Goal: Find contact information: Find contact information

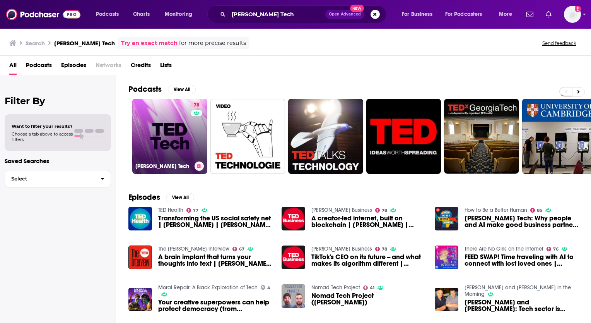
click at [176, 138] on link "78 [PERSON_NAME] Tech" at bounding box center [169, 136] width 75 height 75
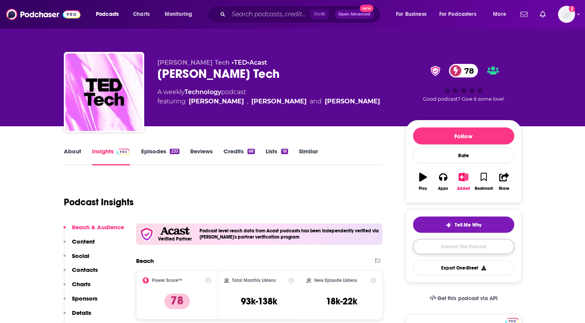
click at [452, 247] on link "Contact This Podcast" at bounding box center [463, 246] width 101 height 15
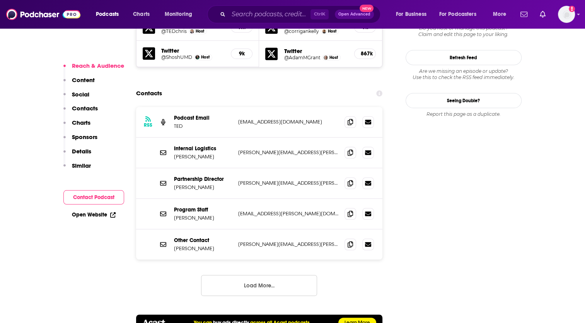
scroll to position [794, 0]
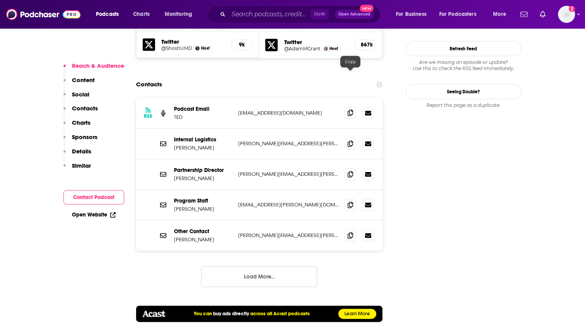
click at [351, 109] on icon at bounding box center [350, 112] width 5 height 6
click at [351, 140] on icon at bounding box center [350, 143] width 5 height 6
click at [353, 171] on icon at bounding box center [350, 174] width 5 height 6
click at [347, 198] on span at bounding box center [351, 204] width 12 height 12
click at [351, 232] on icon at bounding box center [350, 235] width 5 height 6
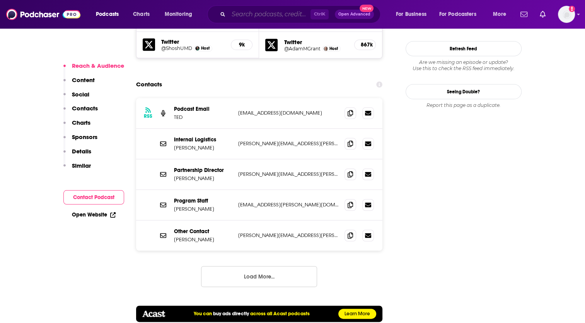
click at [259, 14] on input "Search podcasts, credits, & more..." at bounding box center [270, 14] width 82 height 12
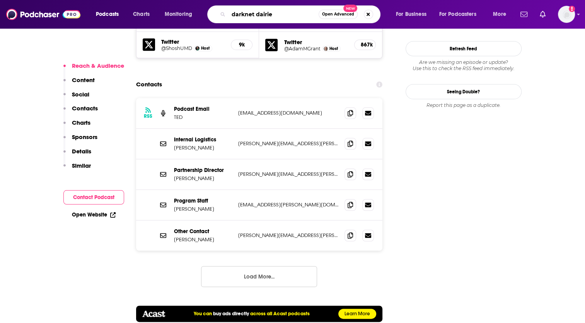
type input "darknet dairies"
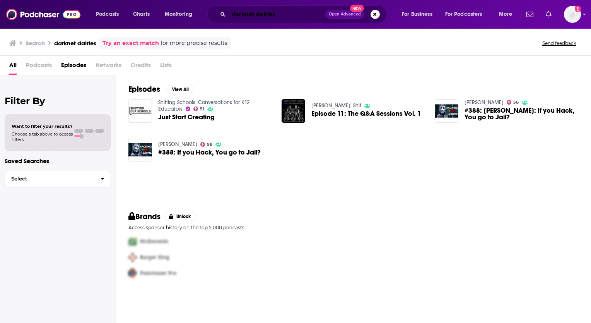
click at [287, 17] on input "darknet dairies" at bounding box center [277, 14] width 97 height 12
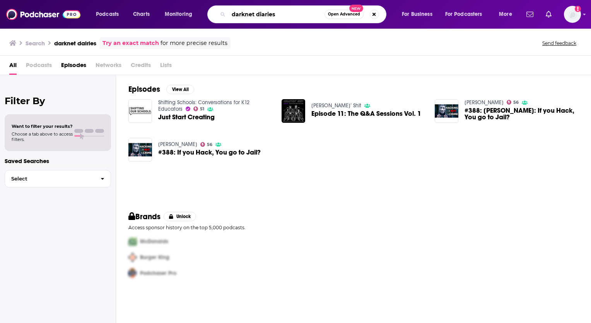
type input "darknet diaries"
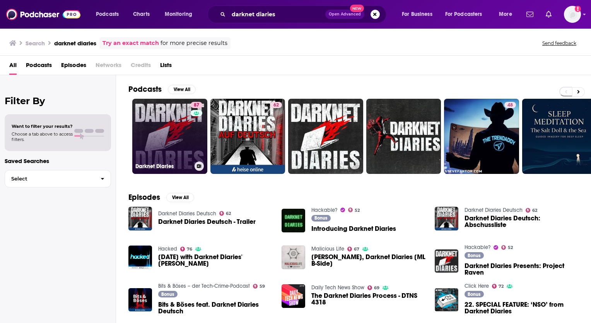
click at [174, 150] on link "87 Darknet Diaries" at bounding box center [169, 136] width 75 height 75
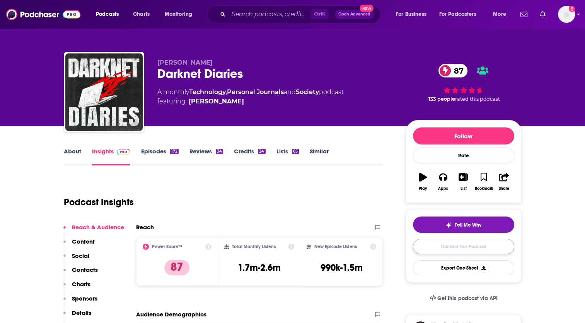
click at [462, 247] on link "Contact This Podcast" at bounding box center [463, 246] width 101 height 15
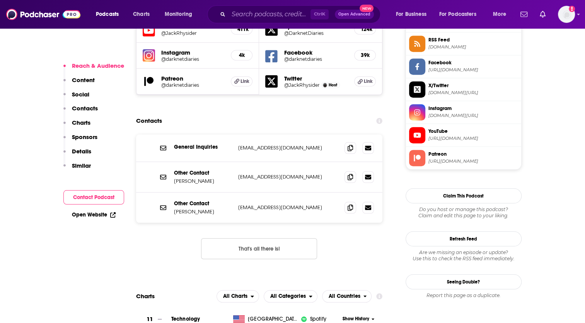
scroll to position [673, 0]
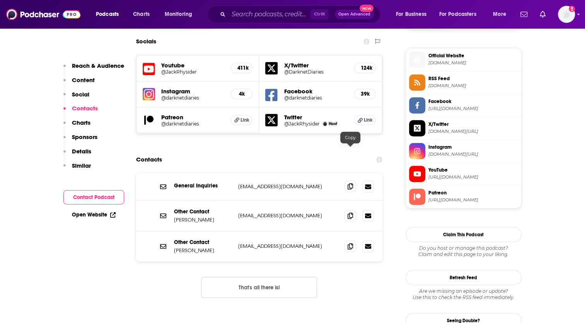
click at [350, 183] on icon at bounding box center [350, 186] width 5 height 6
click at [350, 212] on icon at bounding box center [350, 215] width 5 height 6
click at [354, 240] on span at bounding box center [351, 246] width 12 height 12
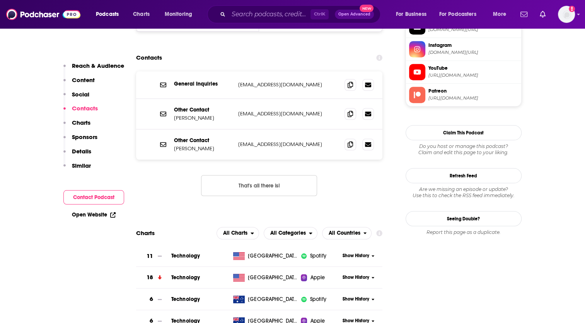
scroll to position [789, 0]
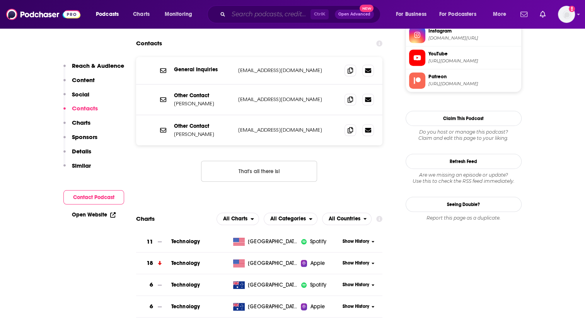
click at [249, 11] on input "Search podcasts, credits, & more..." at bounding box center [270, 14] width 82 height 12
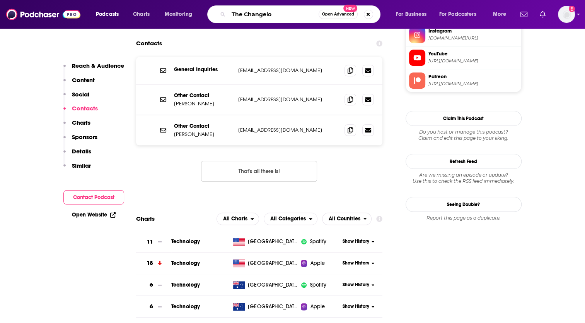
type input "The Changelog"
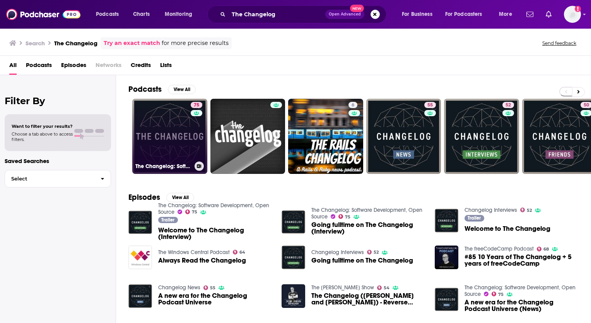
click at [172, 128] on link "75 The Changelog: Software Development, Open Source" at bounding box center [169, 136] width 75 height 75
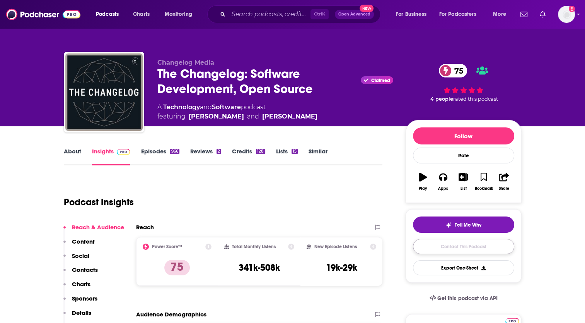
click at [478, 247] on link "Contact This Podcast" at bounding box center [463, 246] width 101 height 15
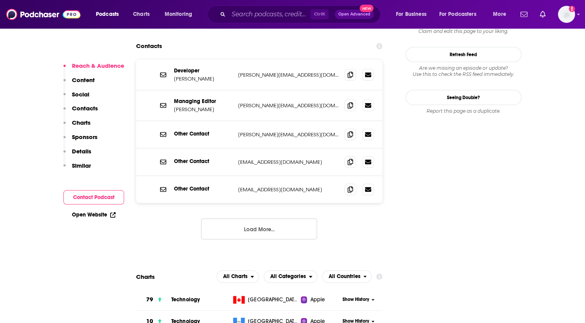
scroll to position [724, 0]
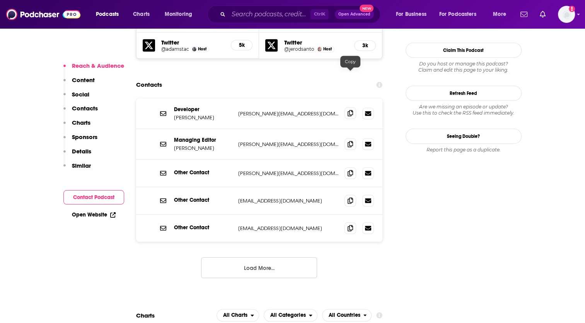
click at [351, 110] on icon at bounding box center [350, 113] width 5 height 6
click at [352, 140] on icon at bounding box center [350, 143] width 5 height 6
click at [350, 167] on span at bounding box center [351, 173] width 12 height 12
click at [350, 197] on icon at bounding box center [350, 200] width 5 height 6
click at [349, 224] on icon at bounding box center [350, 227] width 5 height 6
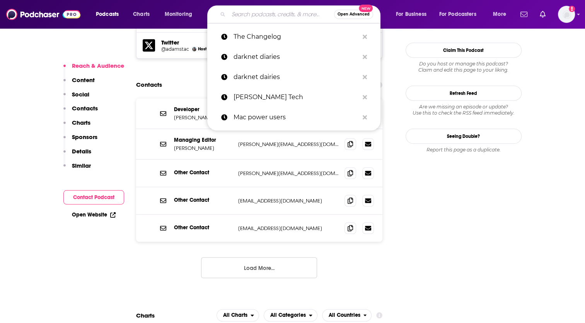
click at [255, 14] on input "Search podcasts, credits, & more..." at bounding box center [282, 14] width 106 height 12
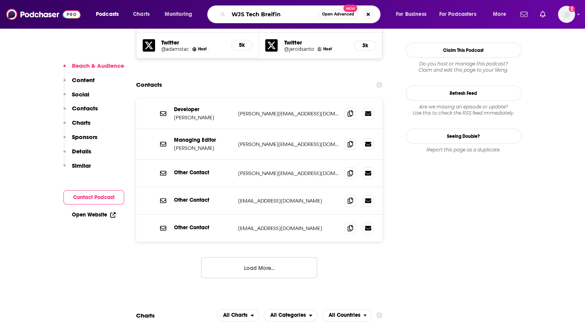
type input "WJS Tech Breifing"
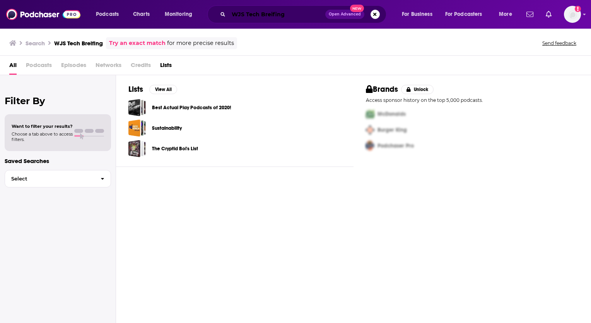
click at [245, 14] on input "WJS Tech Breifing" at bounding box center [277, 14] width 97 height 12
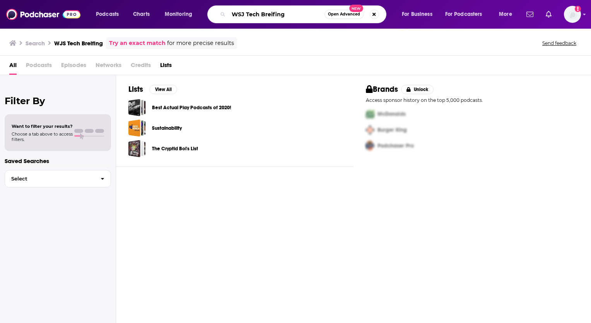
click at [259, 16] on input "WSJ Tech Breifing" at bounding box center [277, 14] width 96 height 12
click at [287, 11] on input "WSJ Tech news Breifing" at bounding box center [277, 14] width 96 height 12
type input "WSJ Tech news Briefing"
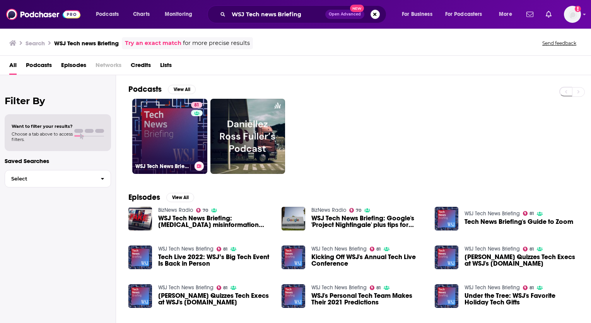
click at [167, 138] on link "81 WSJ Tech News Briefing" at bounding box center [169, 136] width 75 height 75
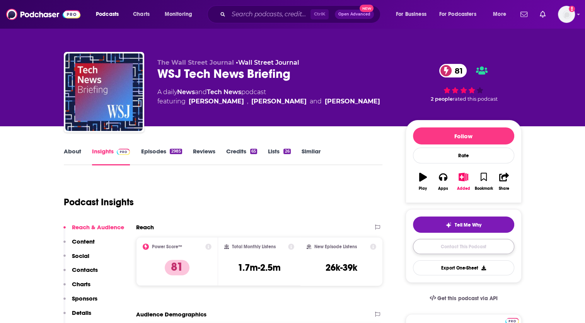
click at [439, 248] on link "Contact This Podcast" at bounding box center [463, 246] width 101 height 15
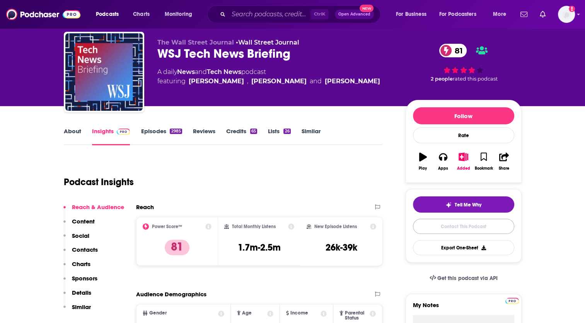
scroll to position [39, 0]
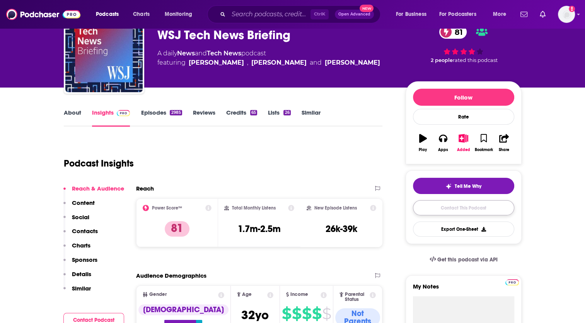
click at [460, 208] on link "Contact This Podcast" at bounding box center [463, 207] width 101 height 15
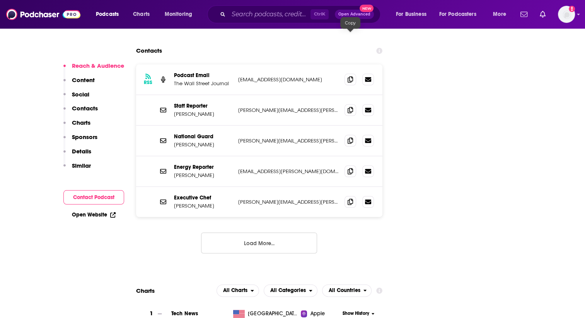
scroll to position [831, 0]
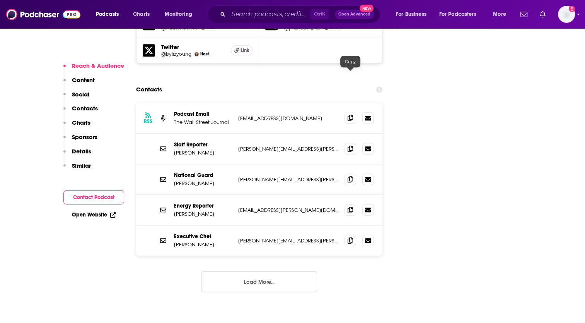
click at [350, 115] on icon at bounding box center [350, 118] width 5 height 6
click at [352, 145] on icon at bounding box center [350, 148] width 5 height 6
click at [351, 237] on icon at bounding box center [350, 240] width 5 height 6
click at [246, 13] on input "Search podcasts, credits, & more..." at bounding box center [270, 14] width 82 height 12
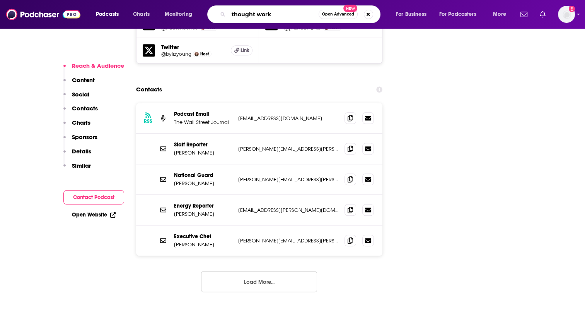
type input "thought works"
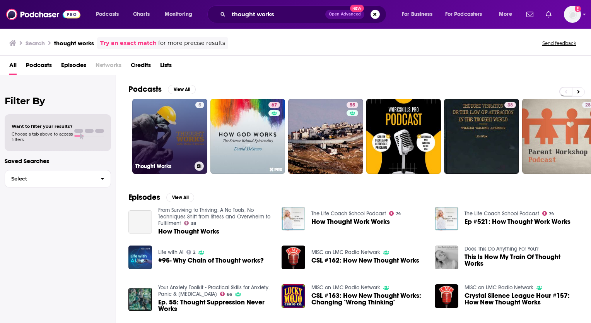
click at [160, 145] on link "5 Thought Works" at bounding box center [169, 136] width 75 height 75
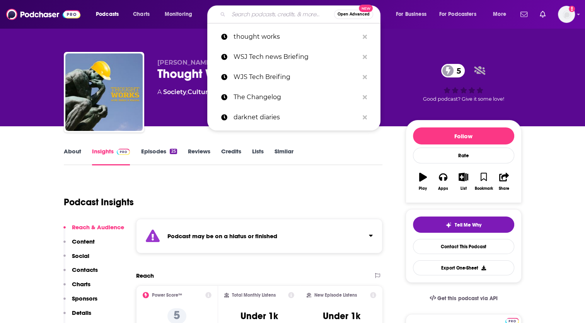
click at [260, 15] on input "Search podcasts, credits, & more..." at bounding box center [282, 14] width 106 height 12
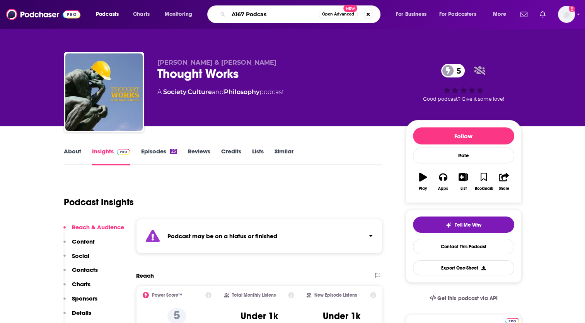
type input "A167 Podcast"
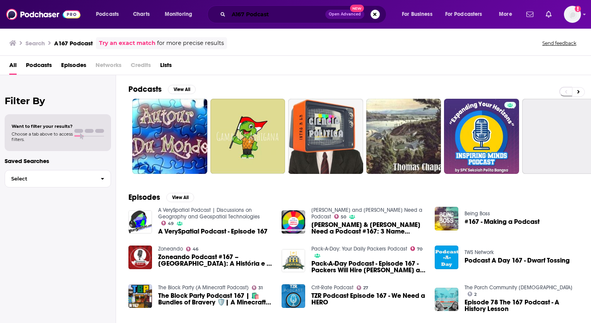
click at [280, 12] on input "A167 Podcast" at bounding box center [277, 14] width 97 height 12
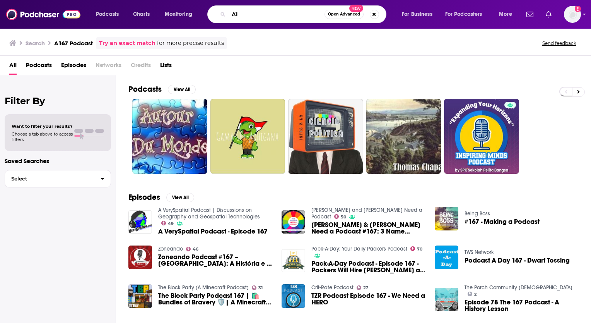
type input "A"
type input "a"
type input "a167"
